Goal: Book appointment/travel/reservation

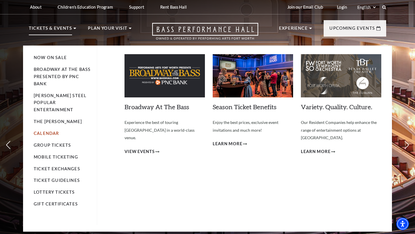
click at [55, 131] on link "Calendar" at bounding box center [46, 133] width 25 height 5
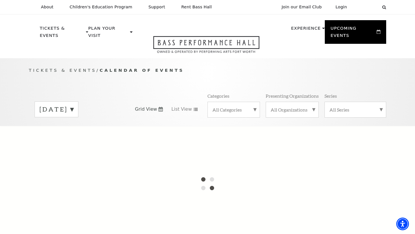
click at [74, 105] on label "[DATE]" at bounding box center [57, 109] width 34 height 9
click at [74, 115] on label "[DATE]" at bounding box center [57, 121] width 34 height 12
